Goal: Find specific page/section: Find specific page/section

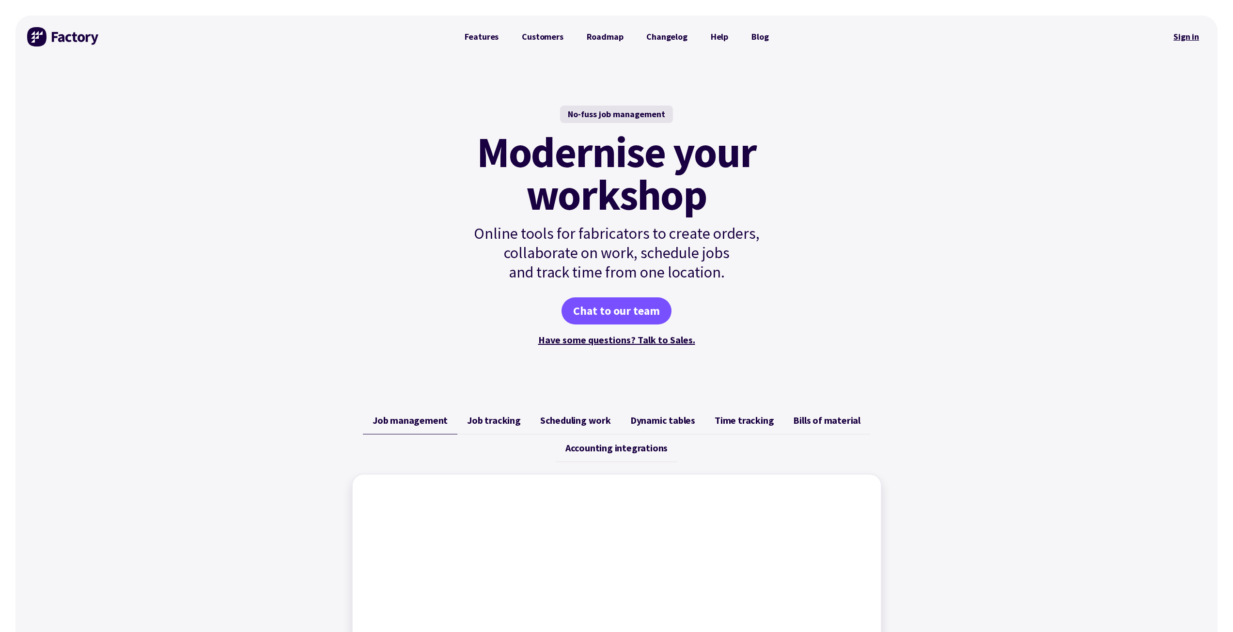
click at [1175, 29] on link "Sign in" at bounding box center [1186, 37] width 39 height 22
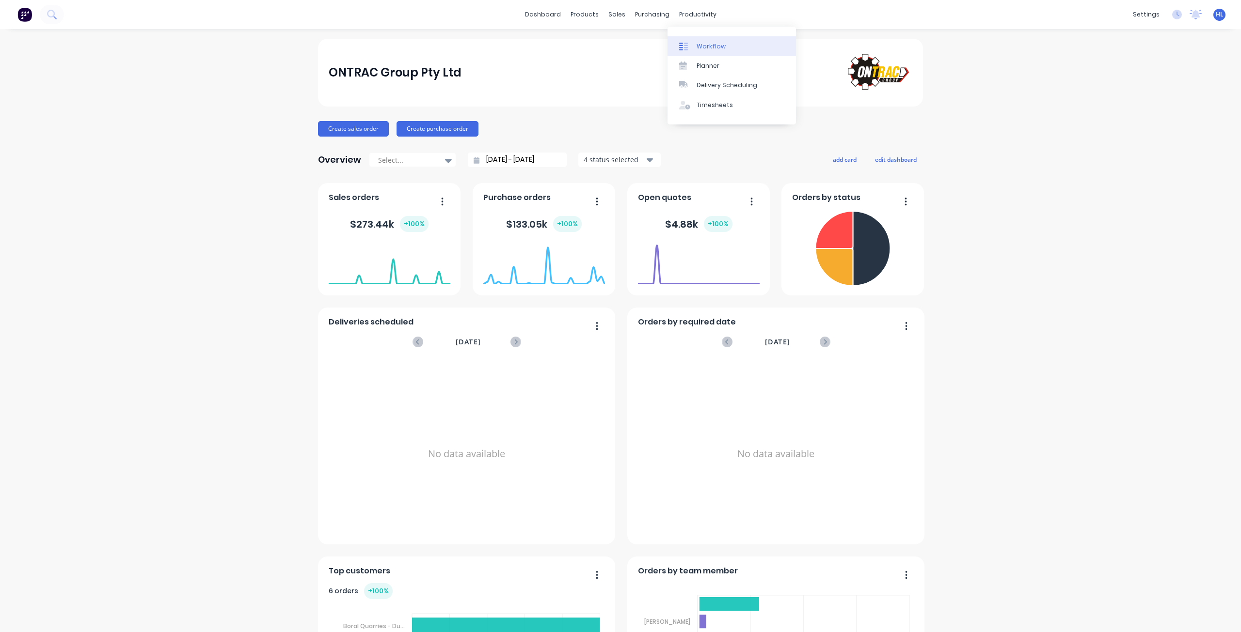
click at [711, 40] on link "Workflow" at bounding box center [731, 45] width 128 height 19
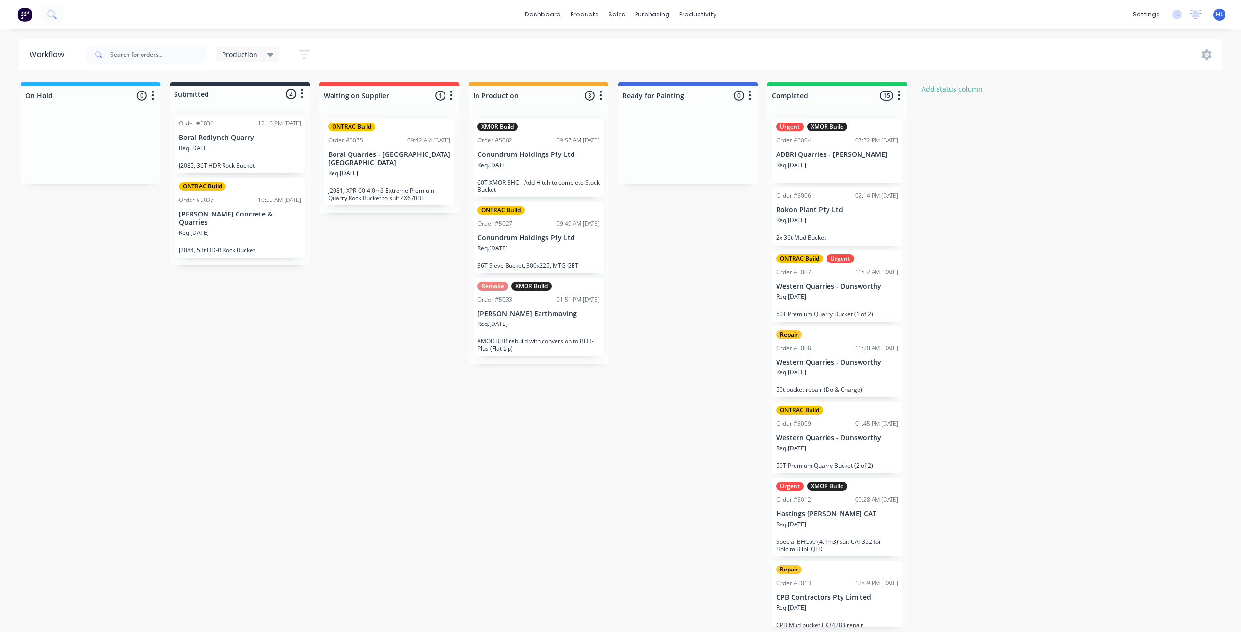
click at [607, 237] on div "XMOR Build Order #5002 09:53 AM 01/05/25 Conundrum Holdings Pty Ltd Req. 01/05/…" at bounding box center [539, 237] width 140 height 253
click at [644, 209] on div "On Hold 0 Status colour #1FB6FF hex #1FB6FF Save Cancel Notifications Email SMS…" at bounding box center [590, 354] width 1195 height 545
click at [420, 284] on div "On Hold 0 Status colour #1FB6FF hex #1FB6FF Save Cancel Notifications Email SMS…" at bounding box center [590, 354] width 1195 height 545
click at [404, 289] on div "On Hold 0 Status colour #1FB6FF hex #1FB6FF Save Cancel Notifications Email SMS…" at bounding box center [590, 354] width 1195 height 545
click at [353, 253] on div "On Hold 0 Status colour #1FB6FF hex #1FB6FF Save Cancel Notifications Email SMS…" at bounding box center [590, 354] width 1195 height 545
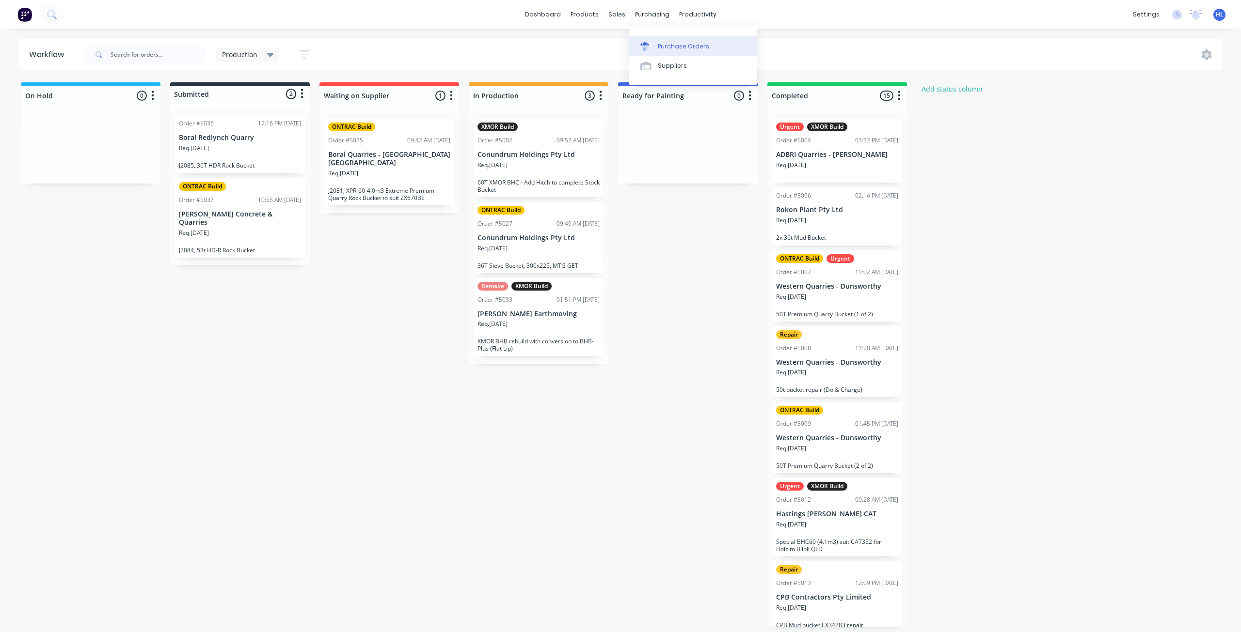
click at [670, 50] on div "Purchase Orders" at bounding box center [683, 46] width 51 height 9
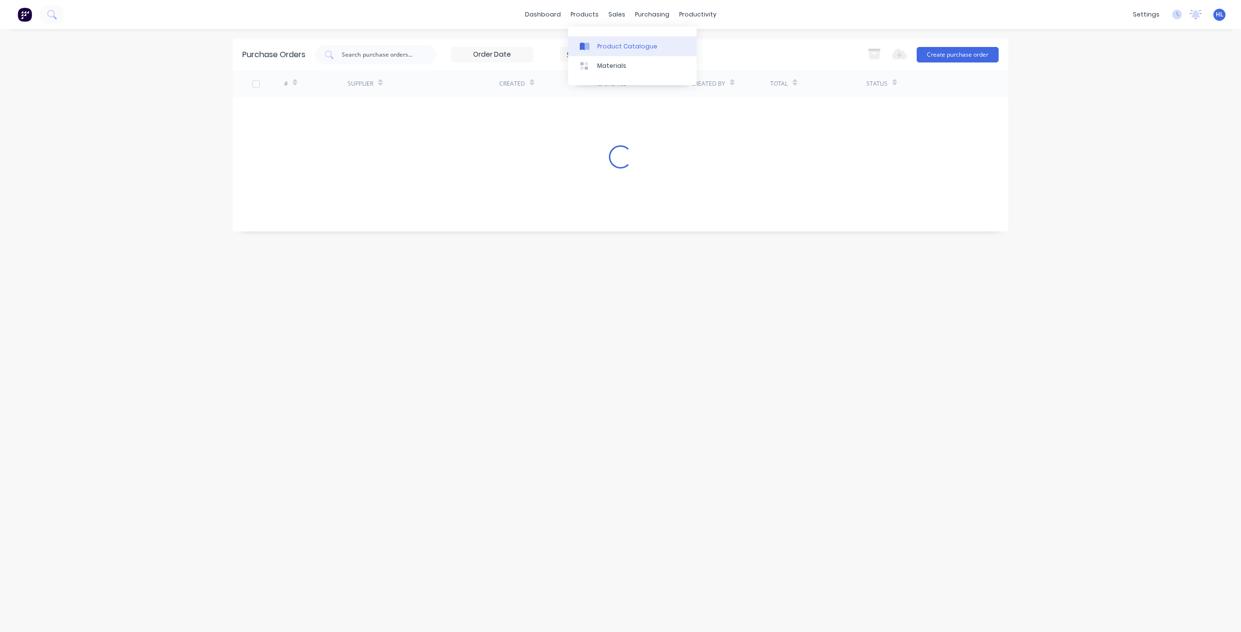
click at [607, 47] on div "Product Catalogue" at bounding box center [627, 46] width 60 height 9
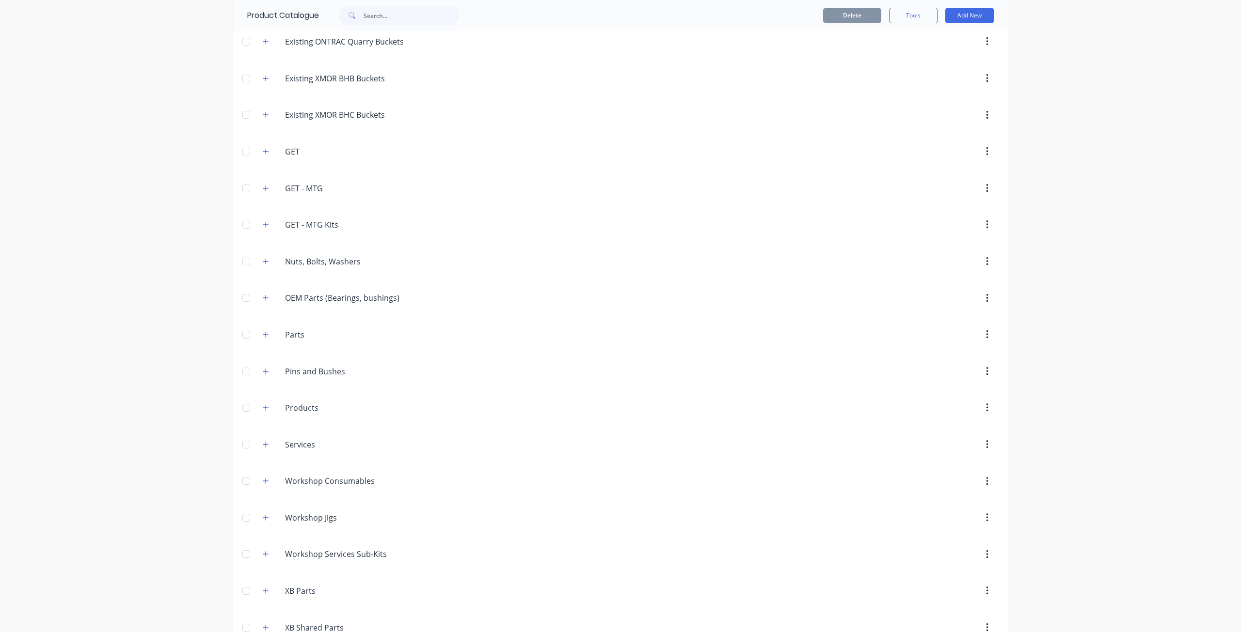
scroll to position [388, 0]
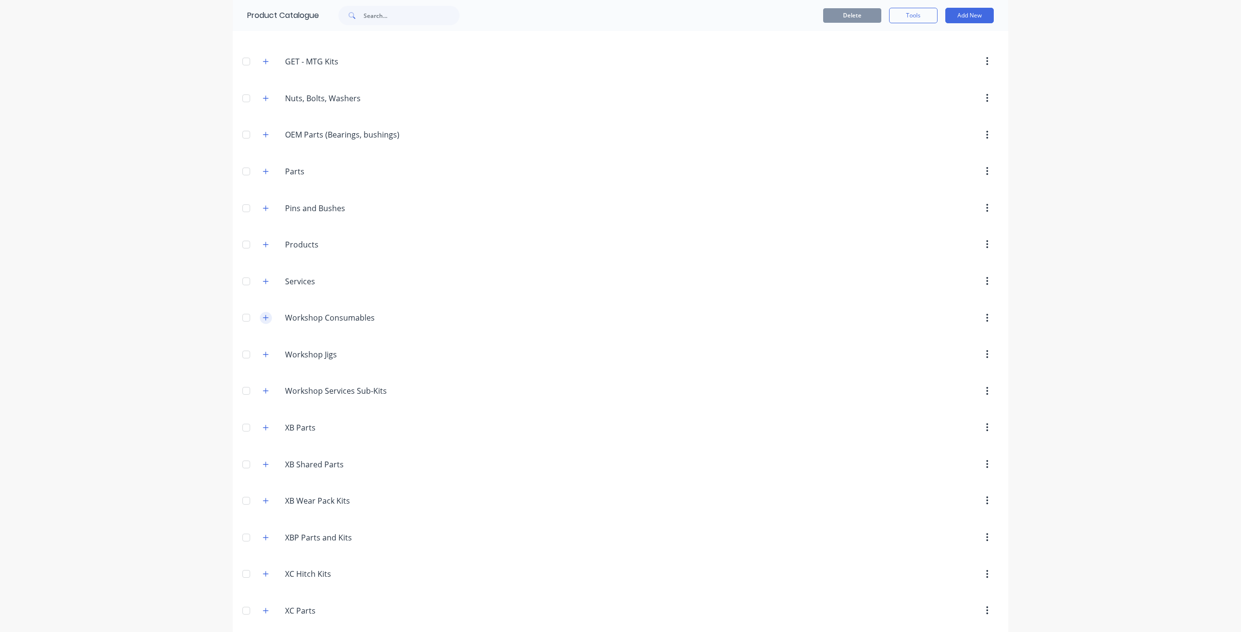
click at [265, 316] on icon "button" at bounding box center [266, 318] width 6 height 7
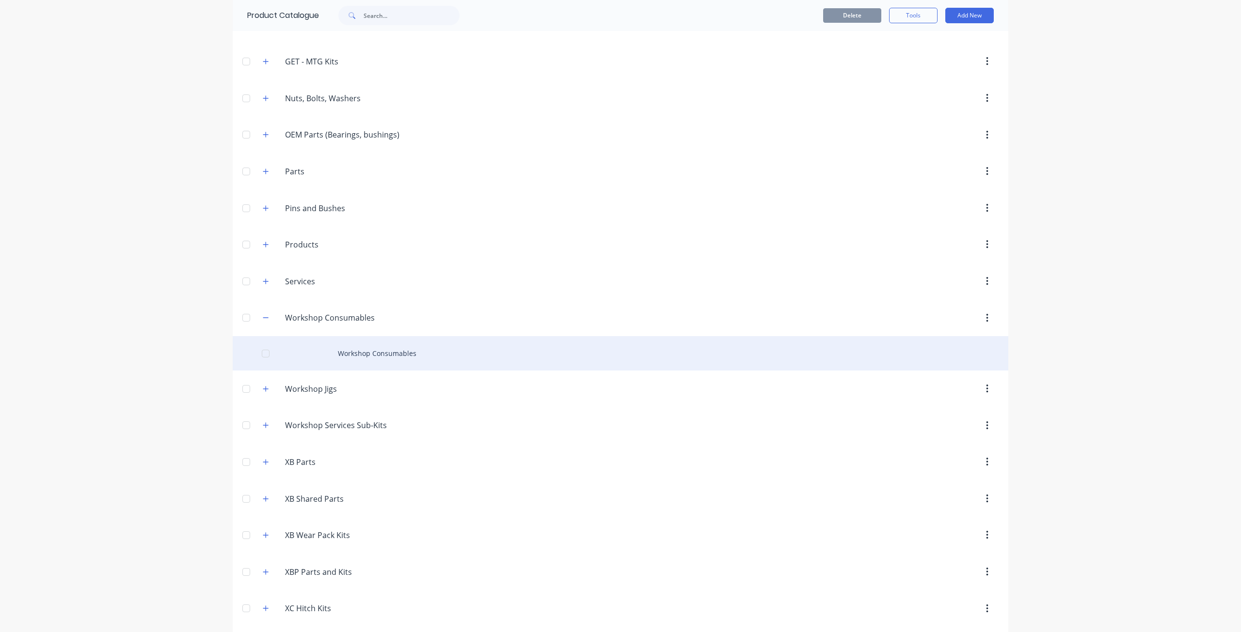
click at [337, 353] on div "Workshop Consumables" at bounding box center [620, 353] width 775 height 34
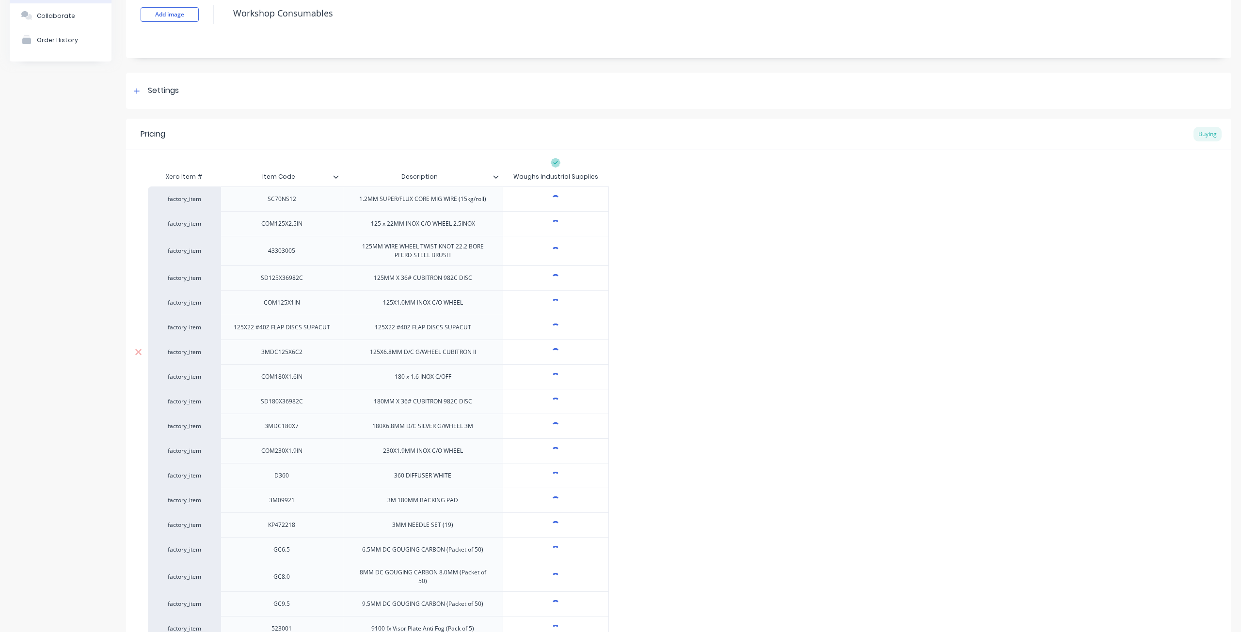
scroll to position [97, 0]
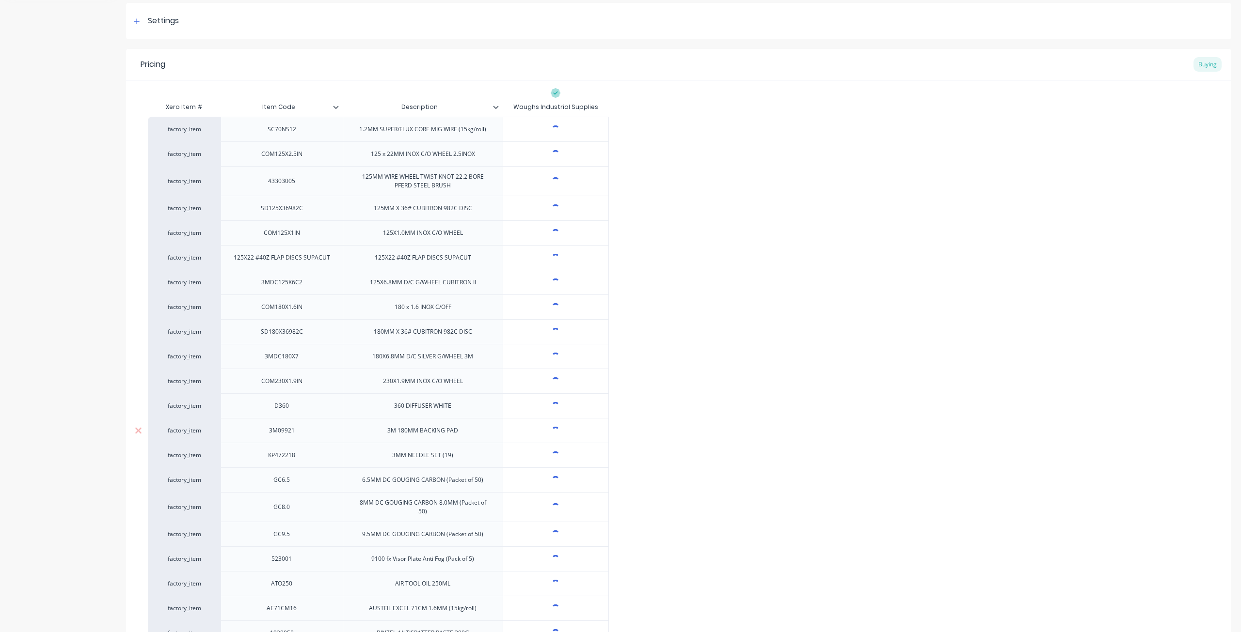
type textarea "x"
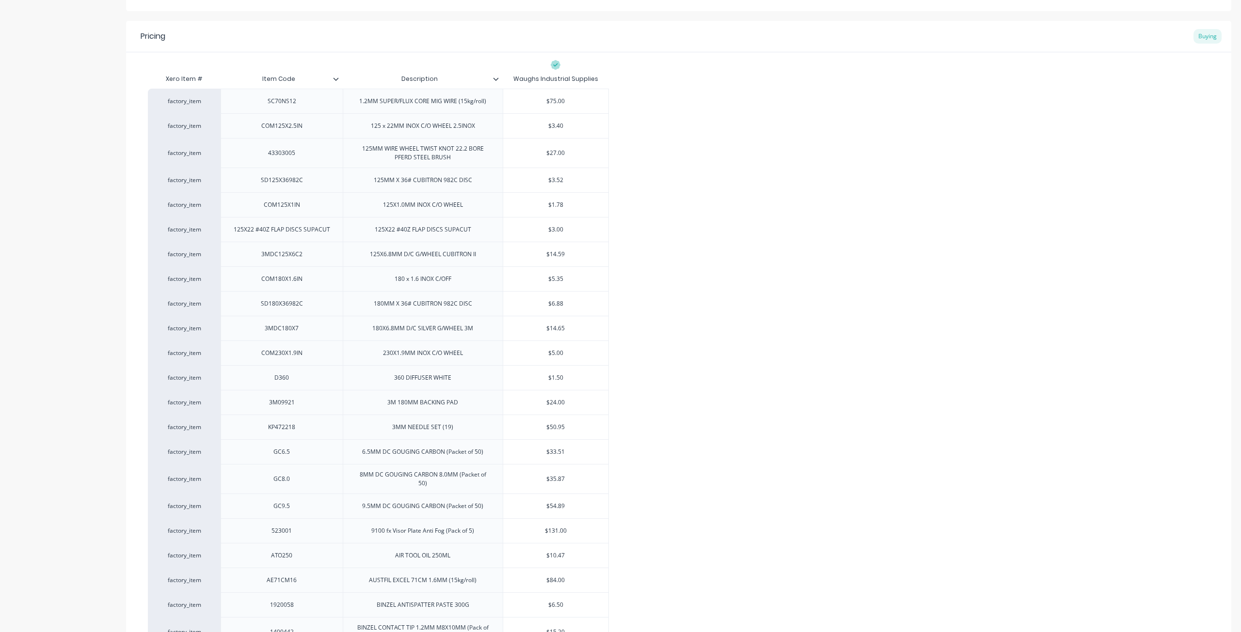
scroll to position [0, 0]
